Goal: Task Accomplishment & Management: Manage account settings

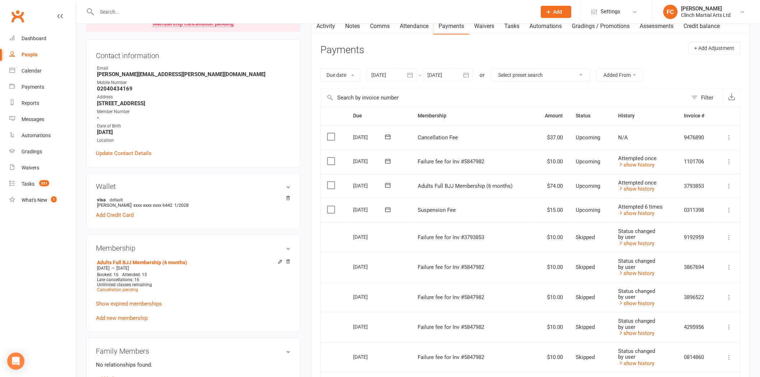
click at [200, 7] on input "text" at bounding box center [313, 12] width 437 height 10
paste input "[PERSON_NAME]"
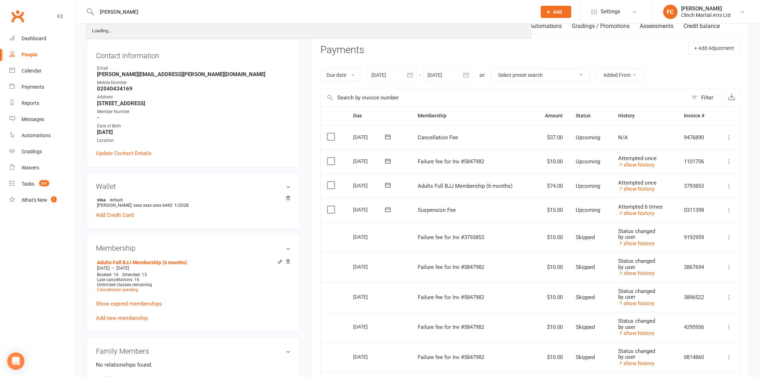
type input "[PERSON_NAME]"
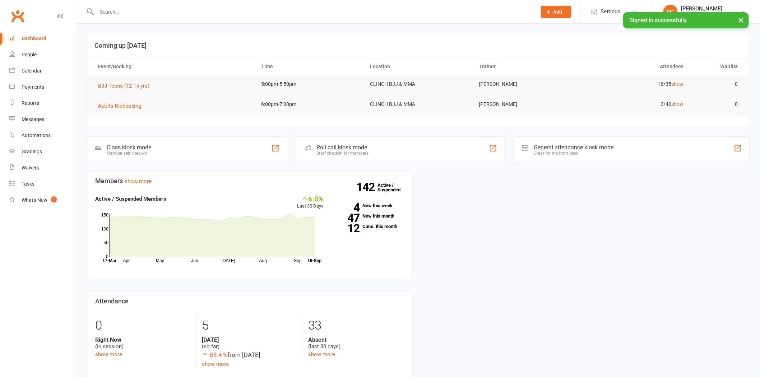
click at [113, 4] on div at bounding box center [308, 11] width 445 height 23
click at [106, 17] on div at bounding box center [308, 11] width 445 height 23
click at [113, 11] on input "text" at bounding box center [313, 12] width 437 height 10
paste input "[PERSON_NAME]"
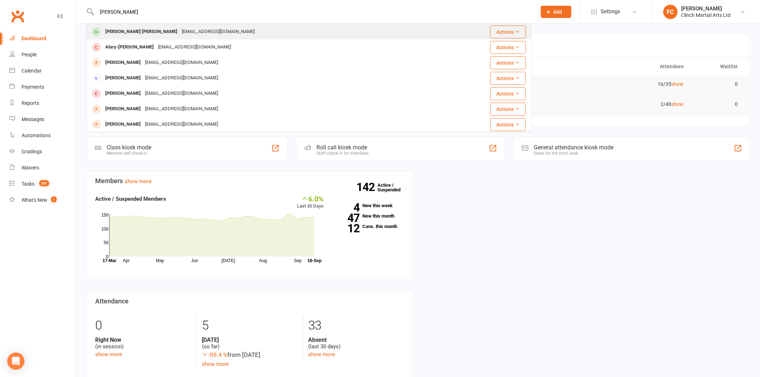
type input "[PERSON_NAME]"
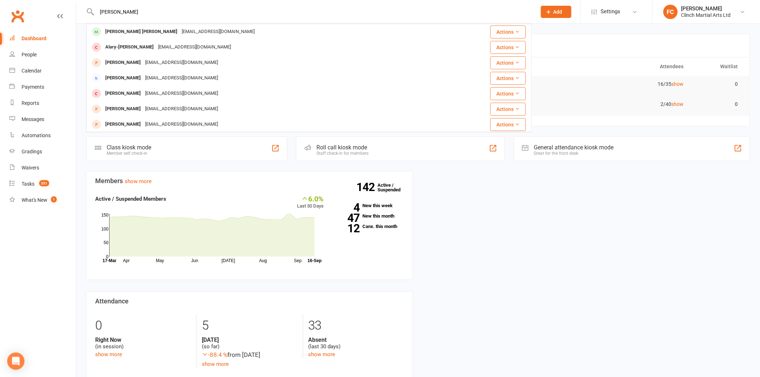
drag, startPoint x: 131, startPoint y: 33, endPoint x: 141, endPoint y: 31, distance: 9.9
click at [131, 33] on div "Athena Rose Taripo Jack Marsters" at bounding box center [141, 32] width 76 height 10
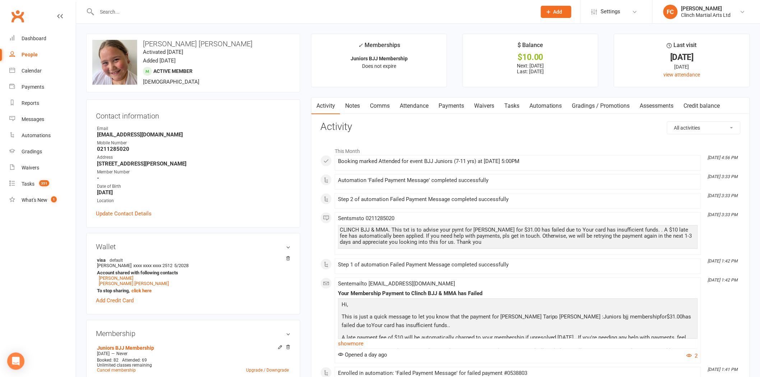
click at [446, 106] on link "Payments" at bounding box center [451, 106] width 36 height 17
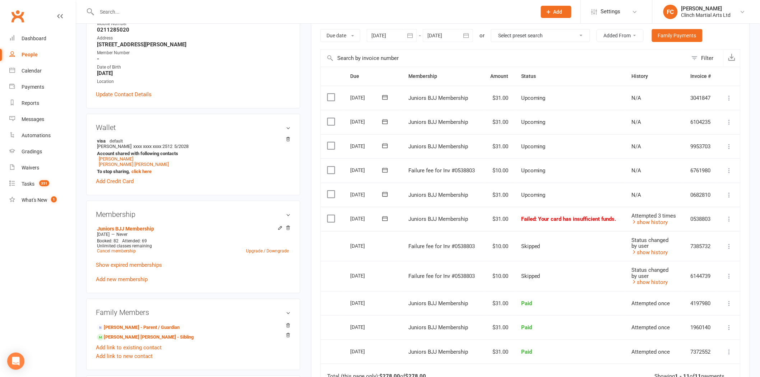
scroll to position [120, 0]
click at [386, 169] on icon at bounding box center [384, 169] width 7 height 7
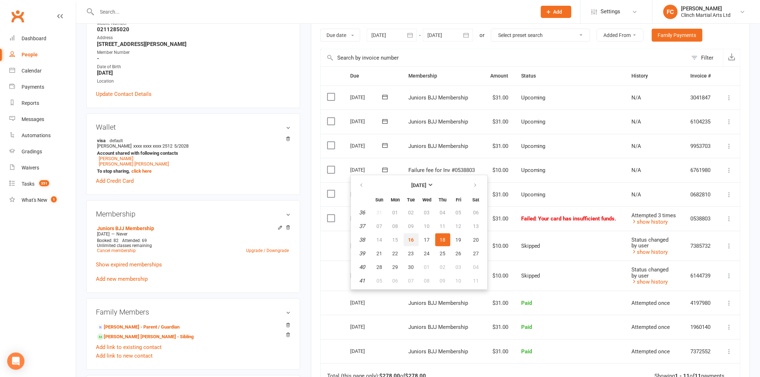
click at [408, 241] on span "16" at bounding box center [411, 240] width 6 height 6
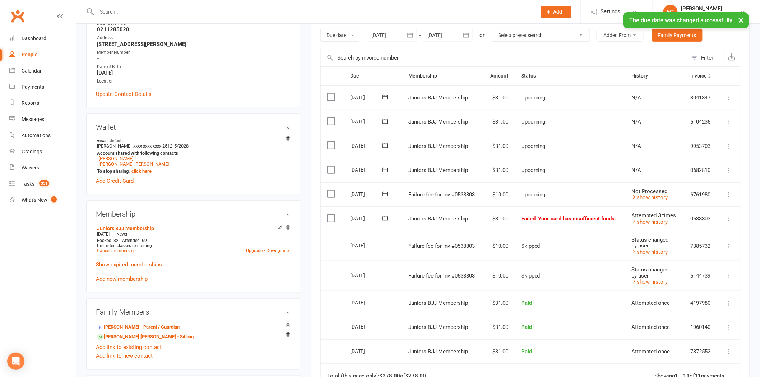
click at [329, 194] on label at bounding box center [332, 193] width 10 height 7
click at [329, 190] on input "checkbox" at bounding box center [329, 190] width 5 height 0
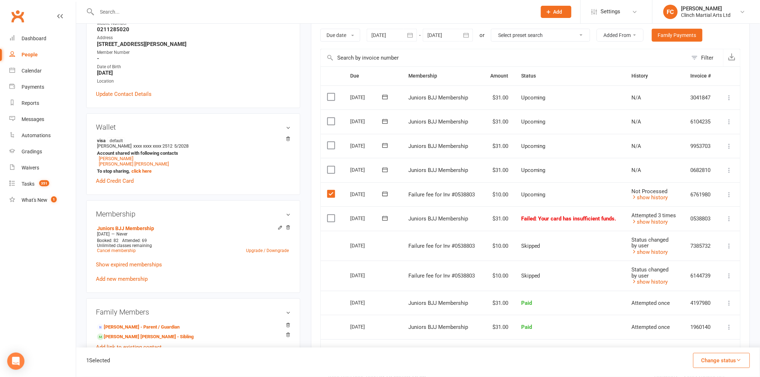
drag, startPoint x: 710, startPoint y: 362, endPoint x: 708, endPoint y: 346, distance: 15.2
click at [709, 362] on button "Change status" at bounding box center [721, 360] width 57 height 15
click at [704, 340] on link "Skipped" at bounding box center [713, 341] width 71 height 14
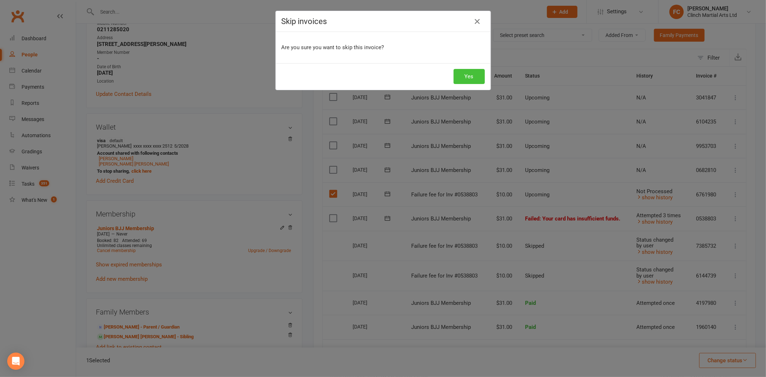
click at [457, 78] on button "Yes" at bounding box center [468, 76] width 31 height 15
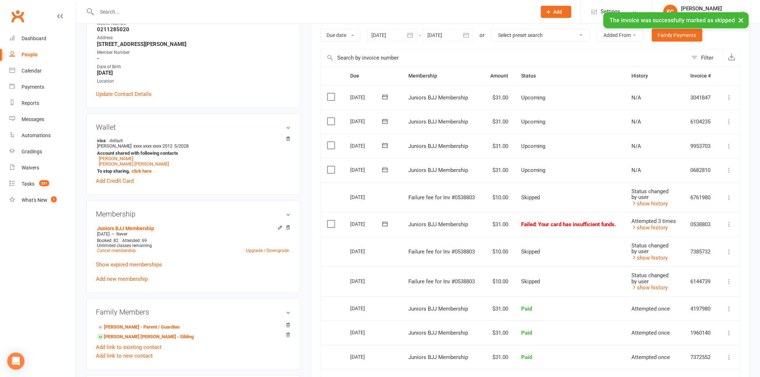
click at [386, 222] on icon at bounding box center [384, 224] width 5 height 5
click at [404, 293] on button "16" at bounding box center [411, 293] width 15 height 13
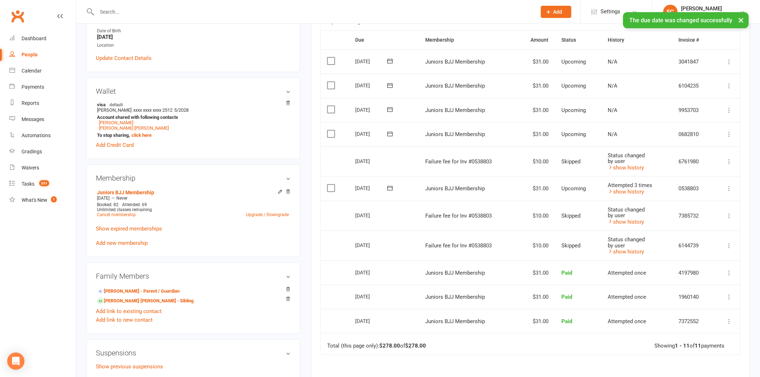
scroll to position [159, 0]
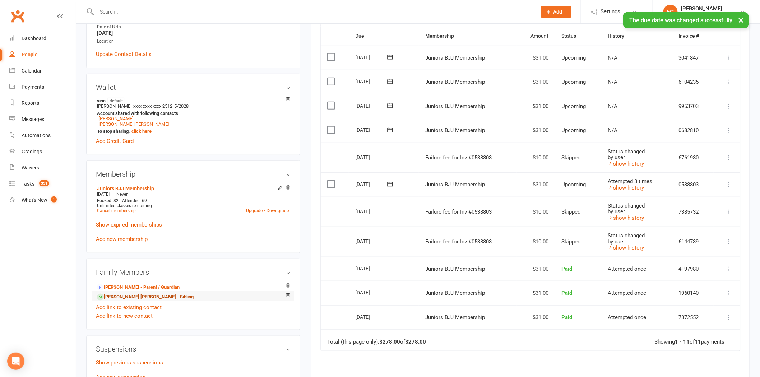
click at [127, 296] on link "Susana Taripo Jack Marsters - Sibling" at bounding box center [145, 297] width 97 height 8
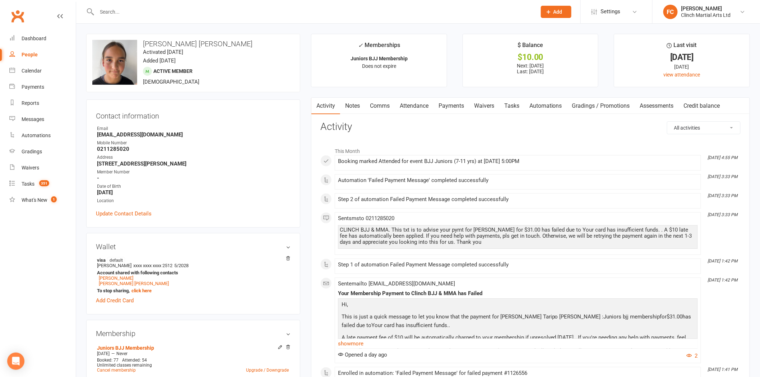
click at [452, 103] on link "Payments" at bounding box center [451, 106] width 36 height 17
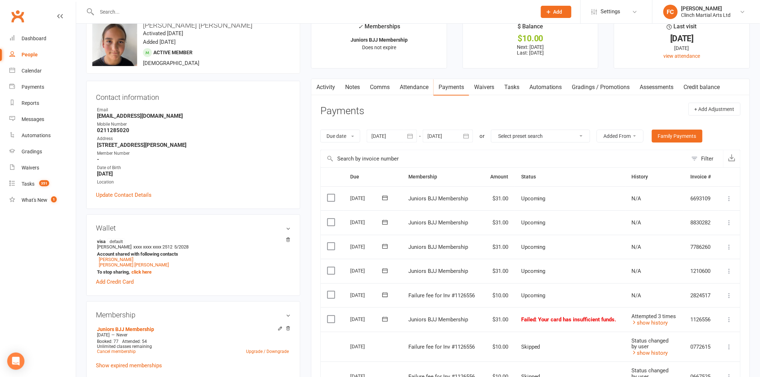
scroll to position [120, 0]
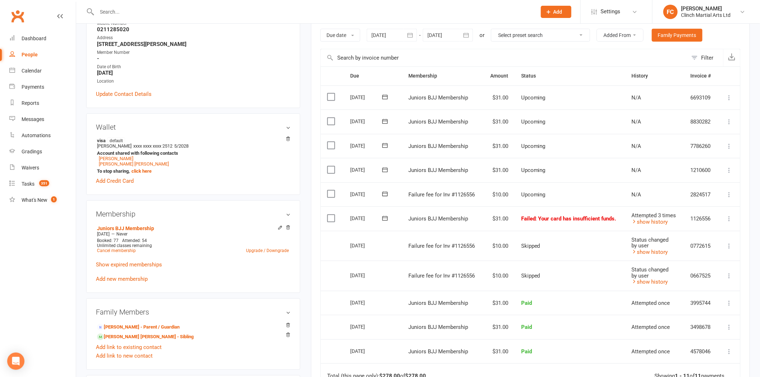
click at [385, 193] on icon at bounding box center [384, 193] width 5 height 5
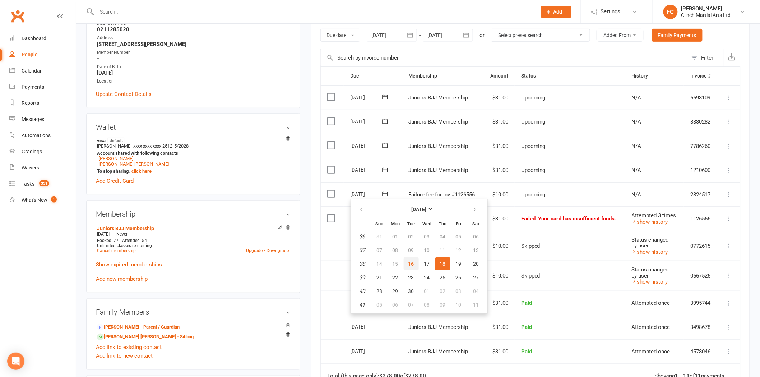
drag, startPoint x: 409, startPoint y: 260, endPoint x: 420, endPoint y: 49, distance: 211.7
click at [409, 261] on span "16" at bounding box center [411, 264] width 6 height 6
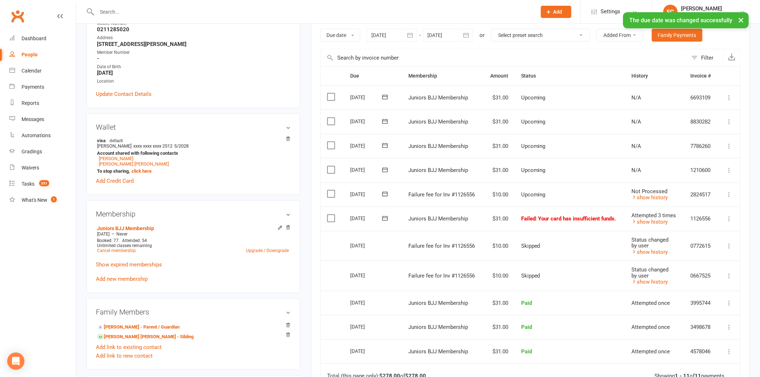
drag, startPoint x: 335, startPoint y: 191, endPoint x: 331, endPoint y: 192, distance: 3.7
click at [334, 191] on label at bounding box center [332, 193] width 10 height 7
click at [332, 190] on input "checkbox" at bounding box center [329, 190] width 5 height 0
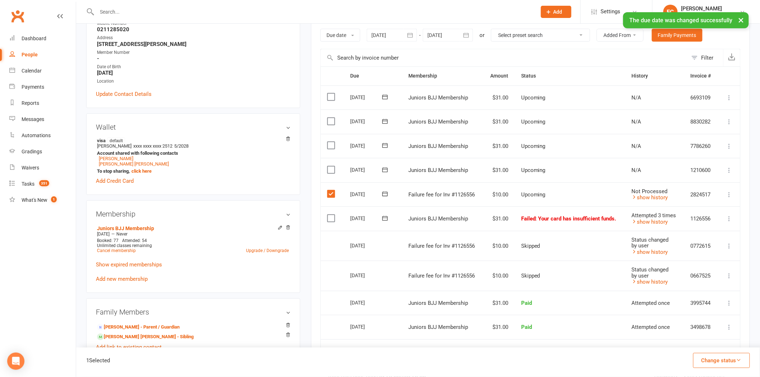
click at [713, 358] on button "Change status" at bounding box center [721, 360] width 57 height 15
click at [702, 336] on link "Skipped" at bounding box center [713, 341] width 71 height 14
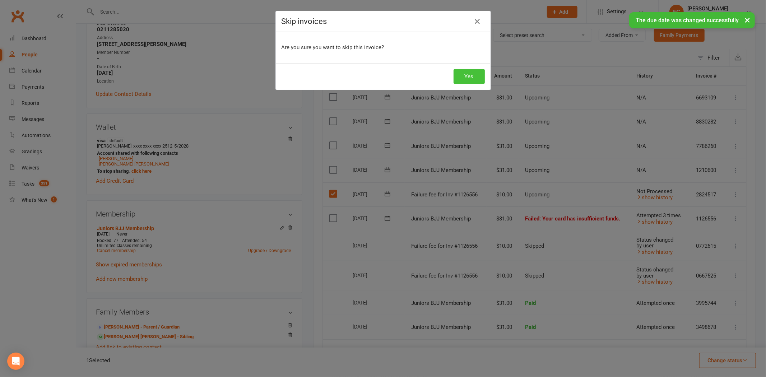
click at [462, 74] on button "Yes" at bounding box center [468, 76] width 31 height 15
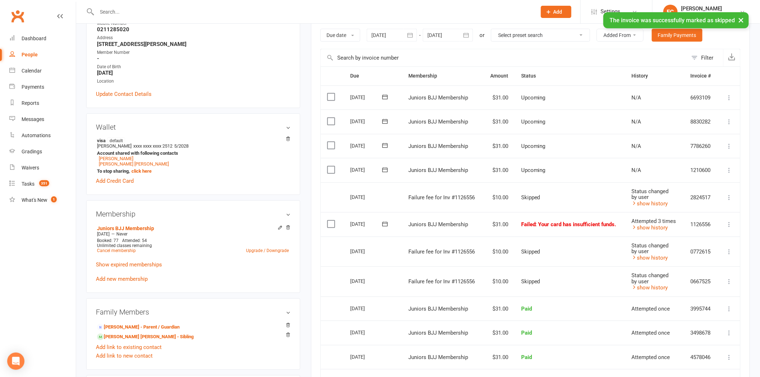
click at [385, 223] on icon at bounding box center [384, 223] width 7 height 7
click at [407, 295] on button "16" at bounding box center [411, 293] width 15 height 13
